Goal: Information Seeking & Learning: Learn about a topic

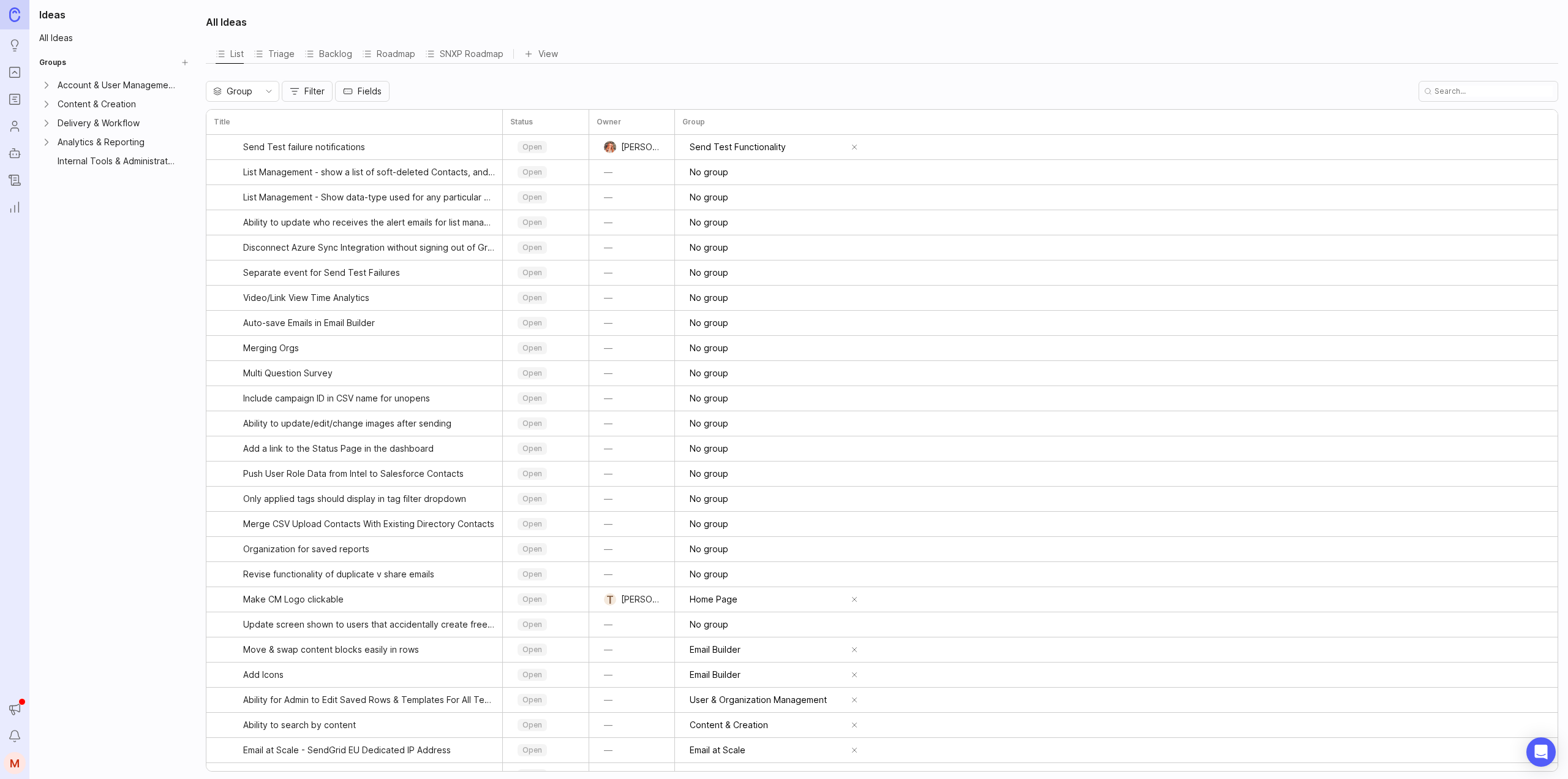
click at [15, 98] on icon "Roadmaps" at bounding box center [15, 99] width 13 height 15
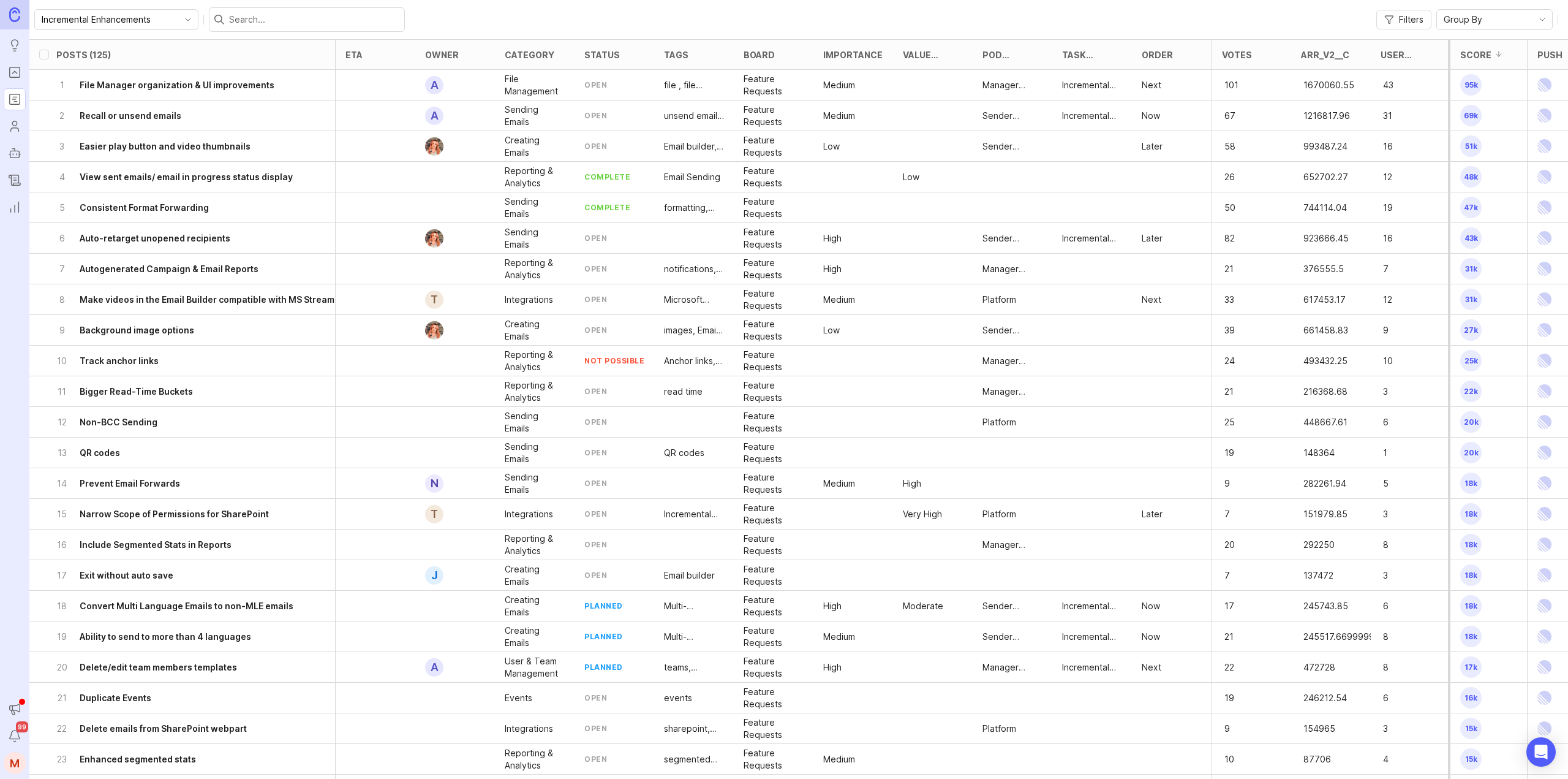
click at [19, 70] on icon "Portal" at bounding box center [15, 73] width 13 height 15
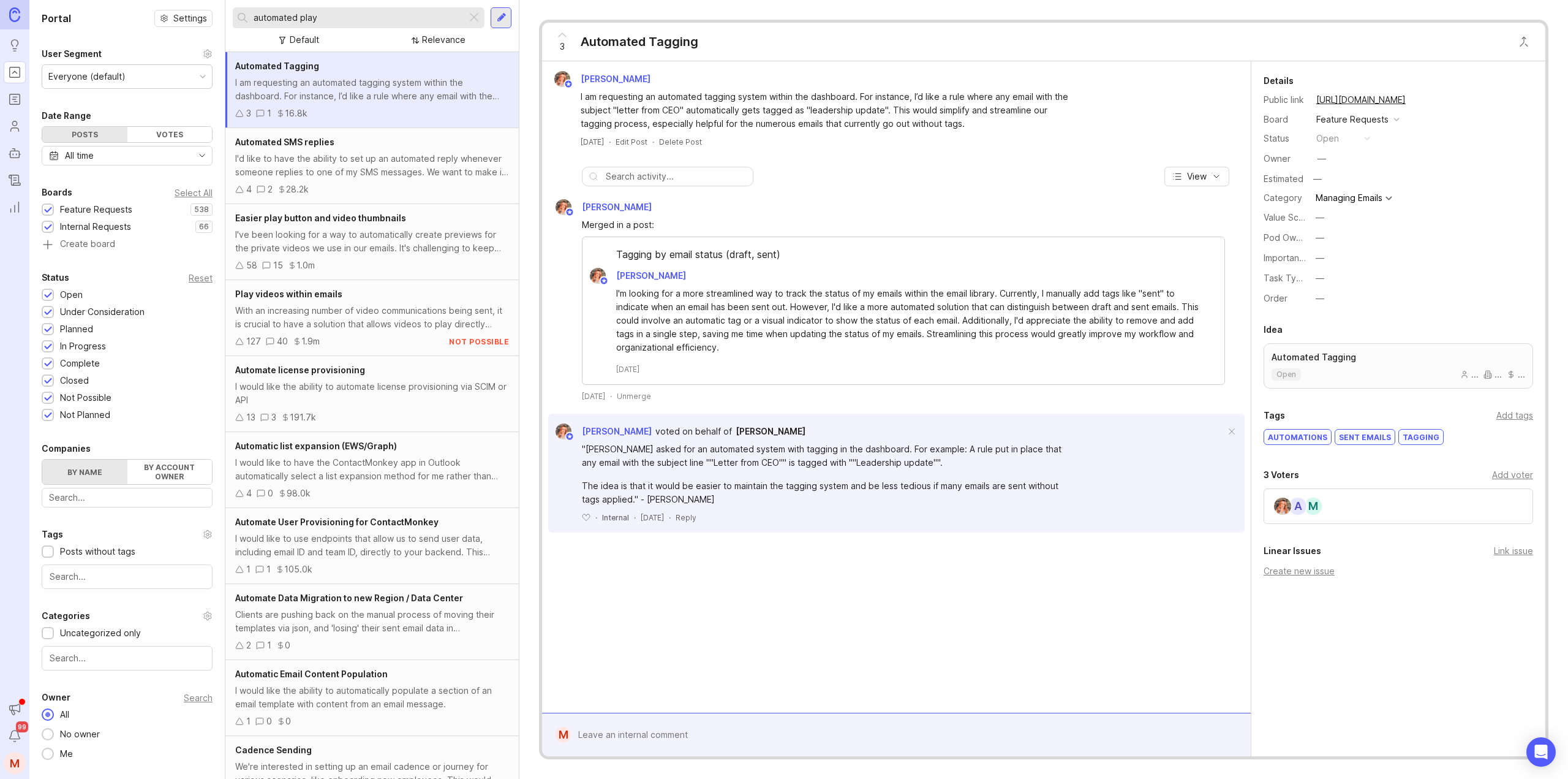
click at [367, 23] on input "automated play" at bounding box center [357, 18] width 208 height 13
drag, startPoint x: 382, startPoint y: 19, endPoint x: 229, endPoint y: 33, distance: 153.6
click at [229, 33] on div "automated play Default Relevance" at bounding box center [372, 26] width 293 height 52
type input "r"
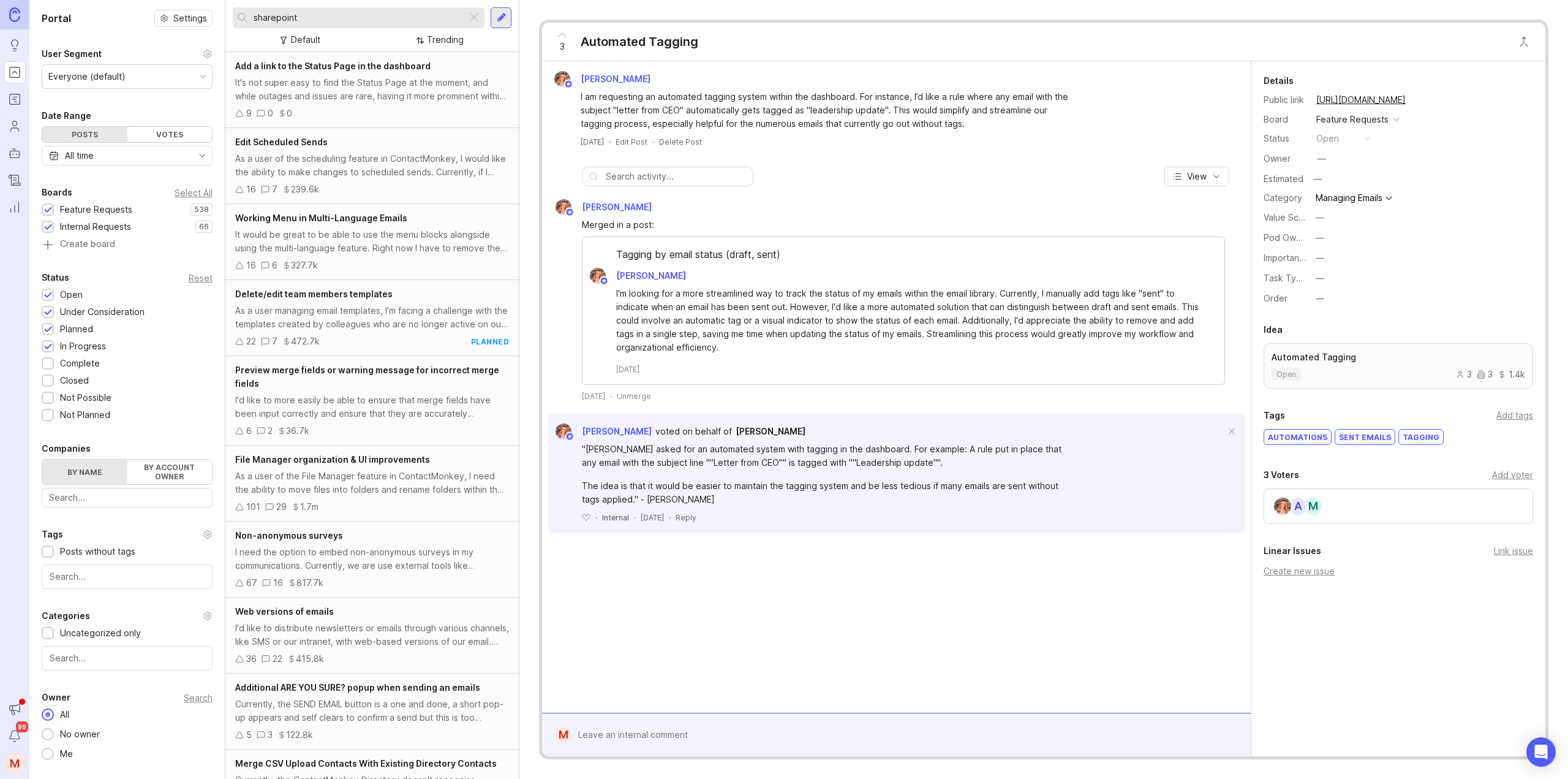
type input "sharepoint"
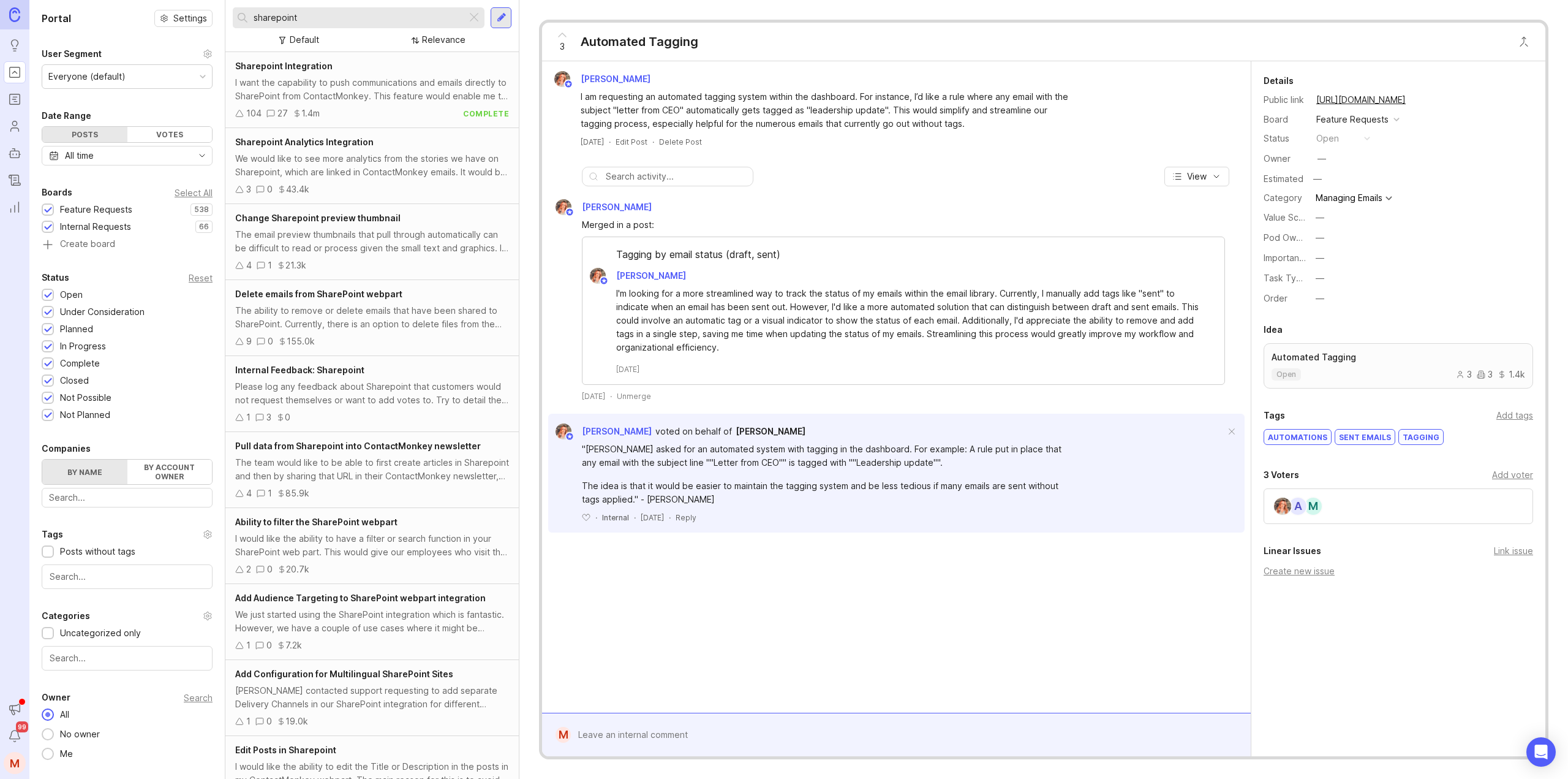
click at [379, 168] on div "We would like to see more analytics from the stories we have on Sharepoint, whi…" at bounding box center [372, 165] width 274 height 27
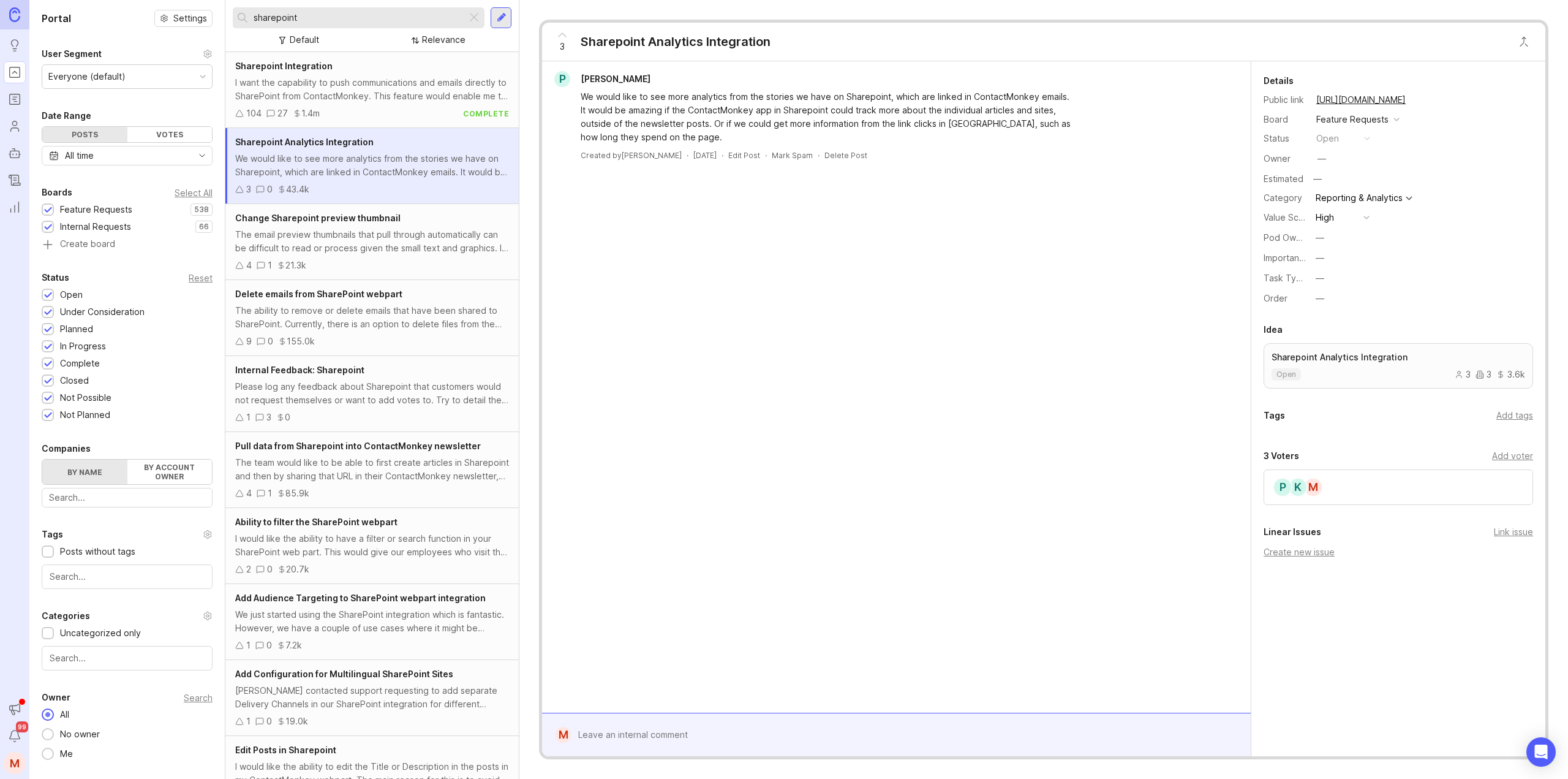
click at [406, 446] on span "Pull data from Sharepoint into ContactMonkey newsletter" at bounding box center [358, 446] width 245 height 11
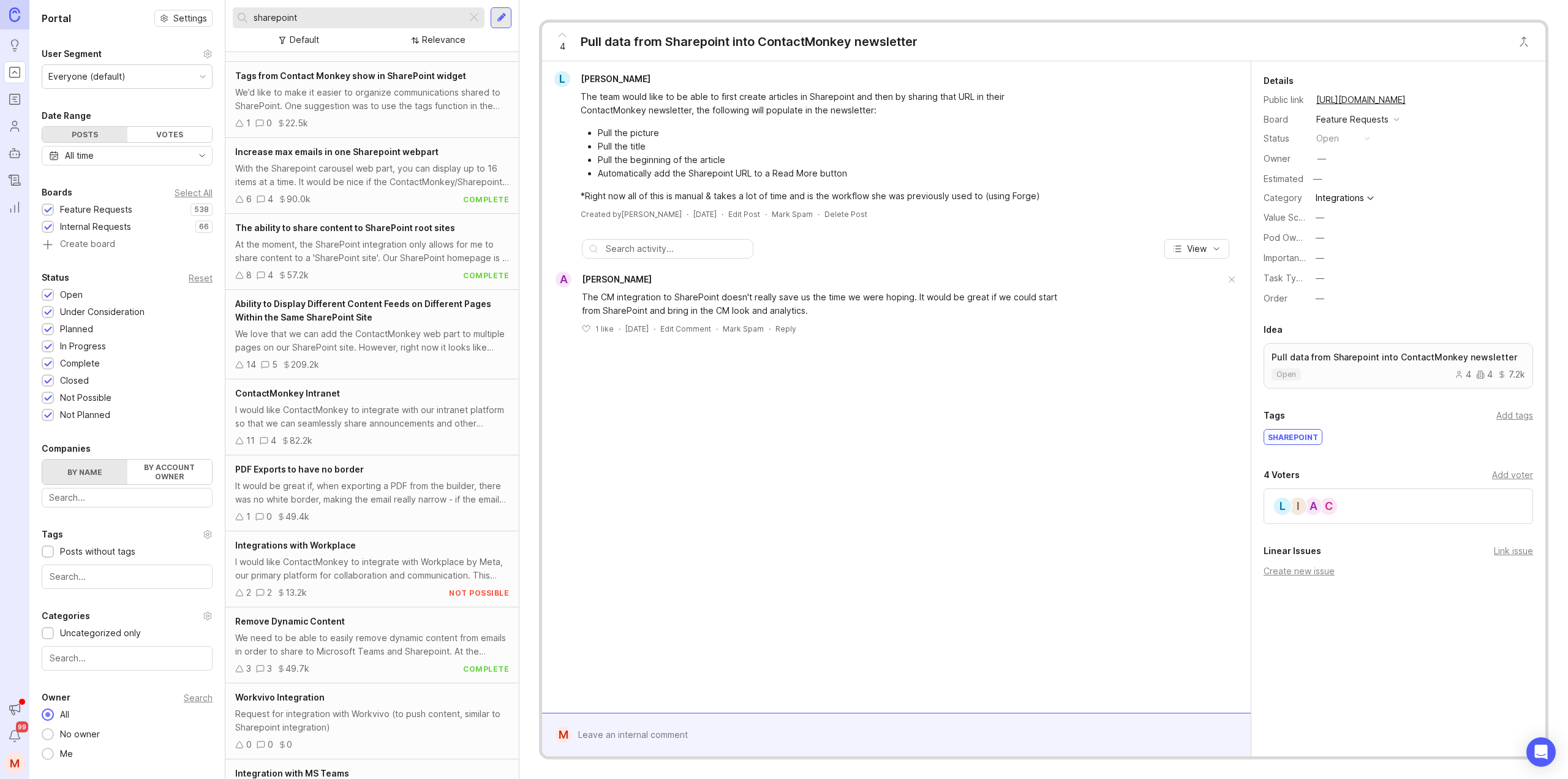
scroll to position [1275, 0]
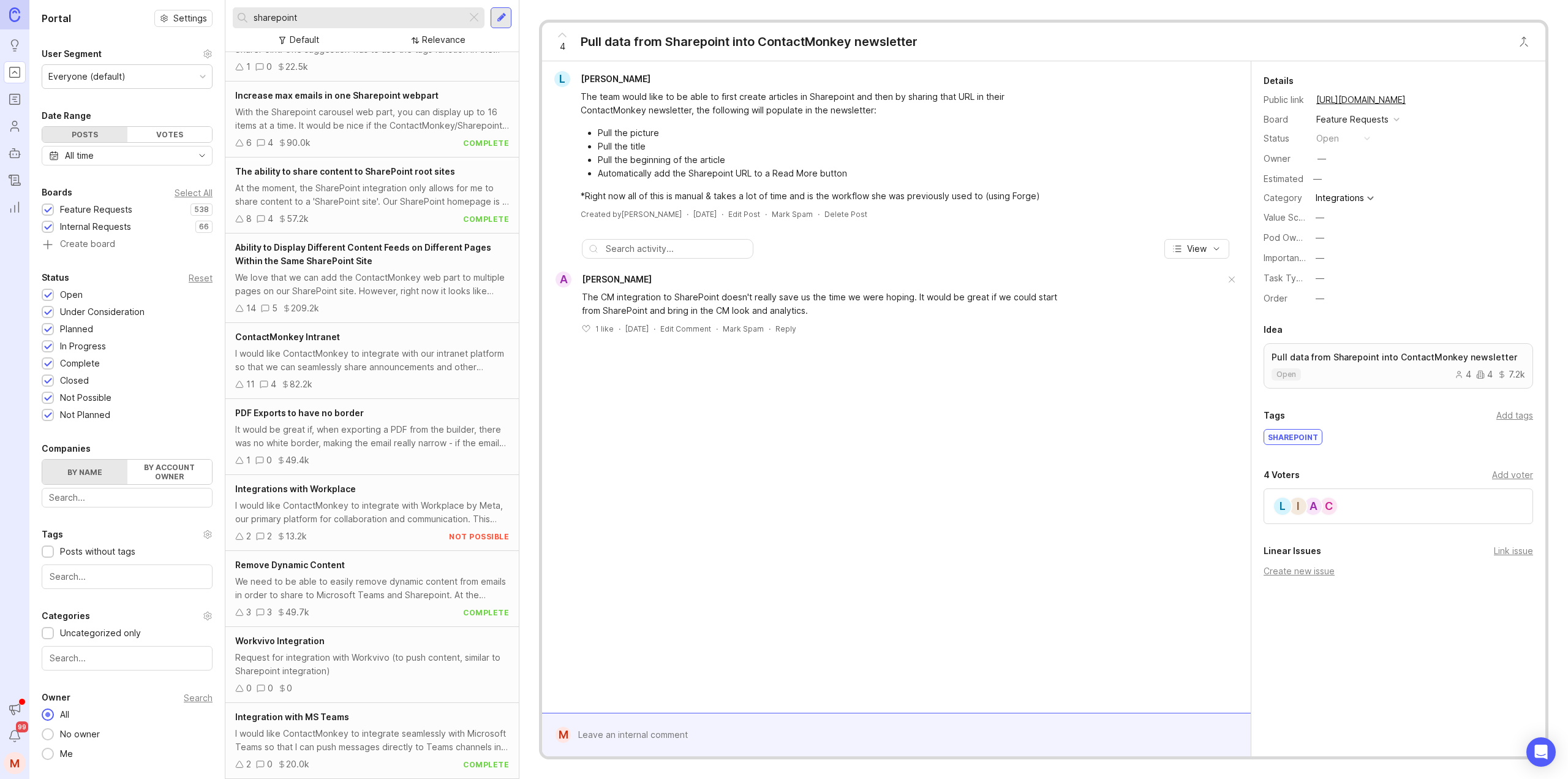
click at [414, 496] on div "Integrations with Workplace I would like ContactMonkey to integrate with Workpl…" at bounding box center [372, 513] width 293 height 76
